Goal: Task Accomplishment & Management: Manage account settings

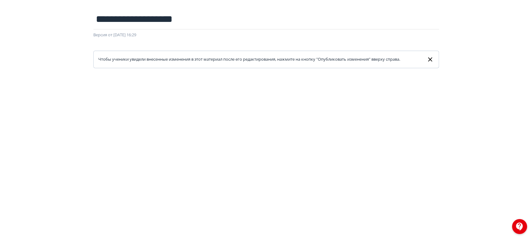
scroll to position [70, 0]
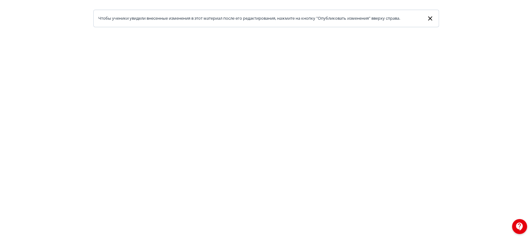
click at [332, 25] on link "Чтобы ученики увидели внесенные изменения в этот материал после его редактирова…" at bounding box center [266, 19] width 346 height 18
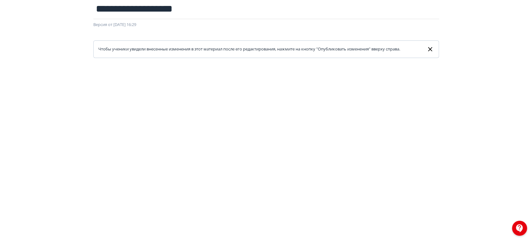
scroll to position [0, 0]
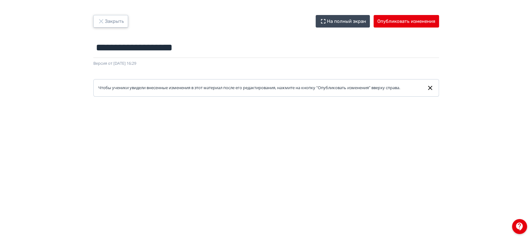
click at [118, 18] on button "Закрыть" at bounding box center [110, 21] width 35 height 13
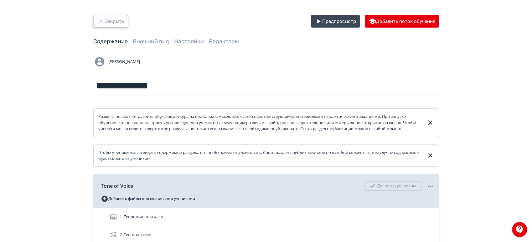
click at [111, 18] on button "Закрыть" at bounding box center [110, 21] width 35 height 13
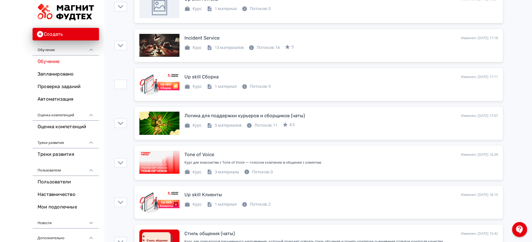
scroll to position [139, 0]
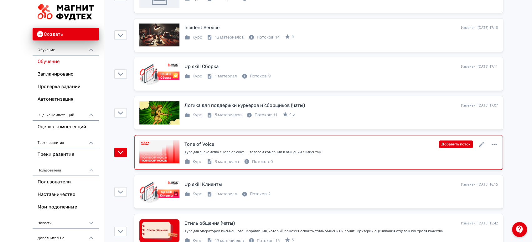
click at [390, 154] on div "Курс для знакомства с Tone of Voice — голосом компании в общении с клиентам" at bounding box center [342, 153] width 314 height 8
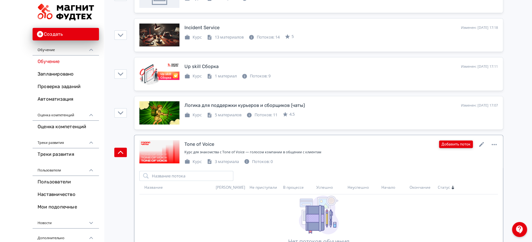
click at [456, 146] on button "Добавить поток" at bounding box center [456, 144] width 34 height 8
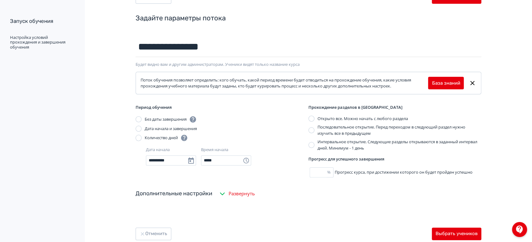
scroll to position [44, 0]
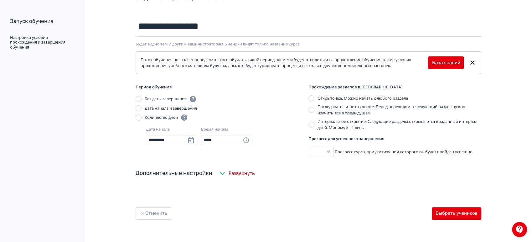
type input "**********"
click at [458, 211] on button "Выбрать учеников" at bounding box center [457, 213] width 50 height 13
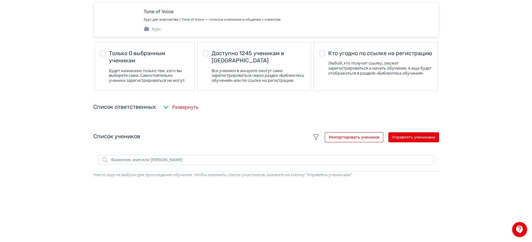
scroll to position [70, 0]
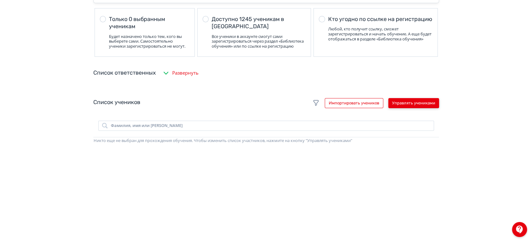
click at [421, 105] on button "Управлять учениками" at bounding box center [414, 103] width 51 height 10
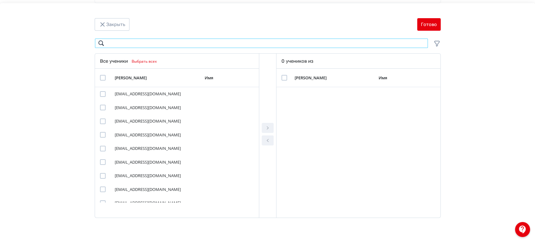
click at [151, 45] on input "Modal" at bounding box center [261, 43] width 333 height 10
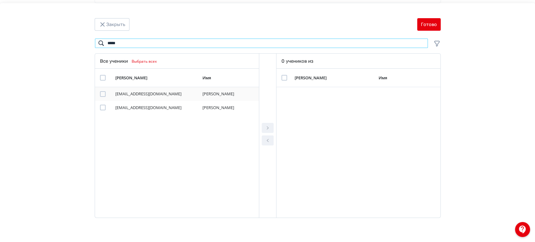
type input "*****"
click at [102, 95] on div "Modal" at bounding box center [103, 94] width 6 height 6
click at [263, 126] on button "Modal" at bounding box center [268, 128] width 12 height 10
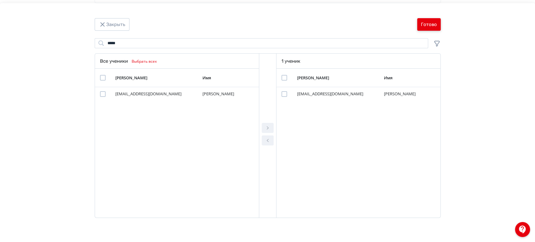
click at [428, 28] on button "Готово" at bounding box center [429, 24] width 24 height 13
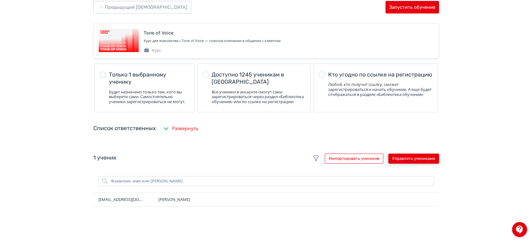
scroll to position [0, 0]
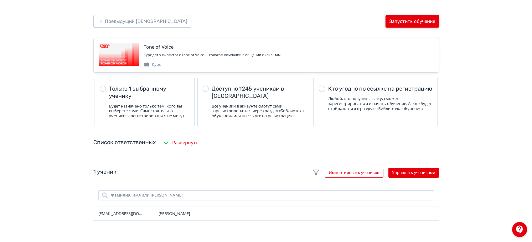
click at [419, 22] on button "Запустить обучение" at bounding box center [413, 21] width 54 height 13
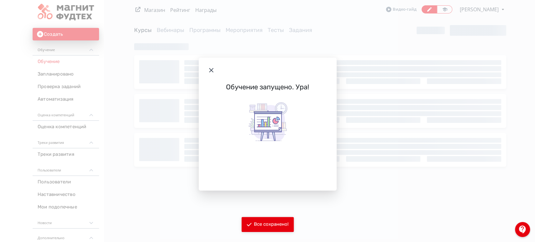
click at [210, 66] on header "Modal" at bounding box center [268, 70] width 138 height 25
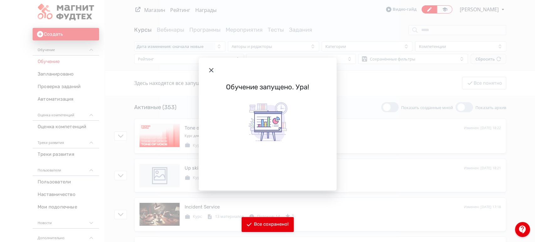
click at [210, 70] on icon "Modal" at bounding box center [211, 70] width 8 height 8
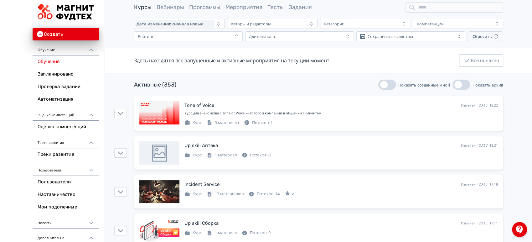
scroll to position [35, 0]
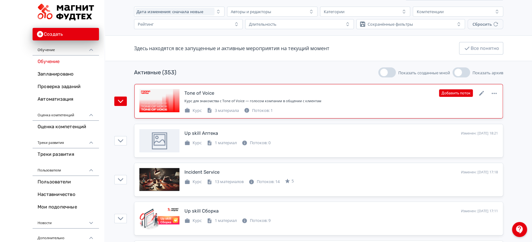
click at [293, 110] on div "Курс 3 материала Потоков: 1" at bounding box center [342, 110] width 314 height 8
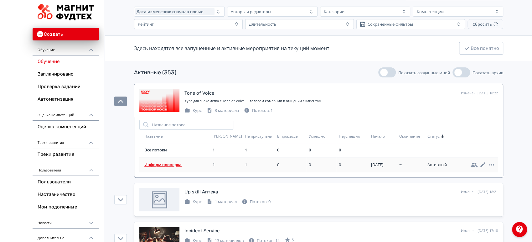
click at [176, 166] on span "Информ проверка" at bounding box center [177, 165] width 66 height 6
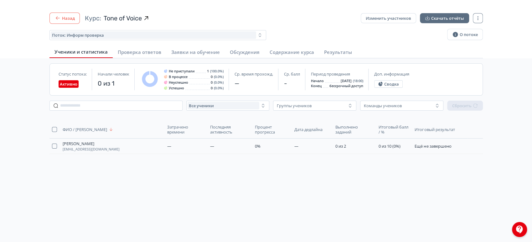
click at [63, 17] on button "Назад" at bounding box center [65, 18] width 30 height 11
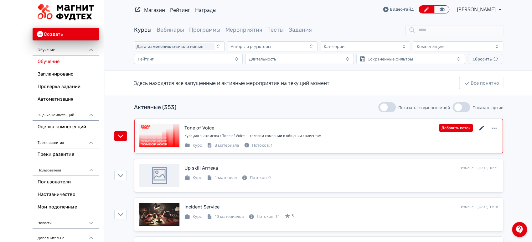
click at [483, 128] on icon at bounding box center [482, 128] width 8 height 8
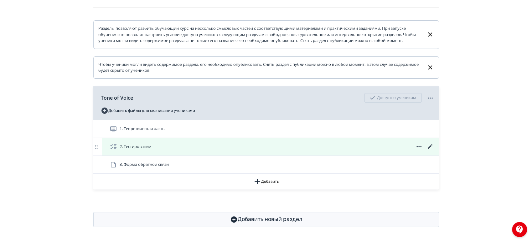
scroll to position [94, 0]
click at [431, 146] on icon at bounding box center [431, 147] width 8 height 8
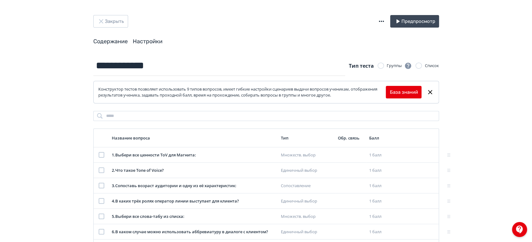
click at [153, 38] on link "Настройки" at bounding box center [148, 41] width 30 height 7
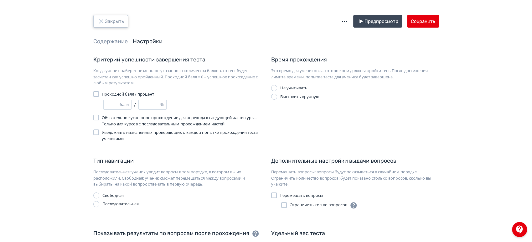
click at [116, 21] on button "Закрыть" at bounding box center [110, 21] width 35 height 13
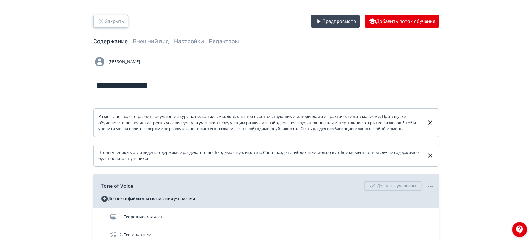
click at [117, 24] on button "Закрыть" at bounding box center [110, 21] width 35 height 13
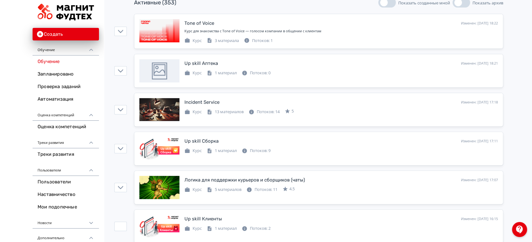
scroll to position [104, 0]
